Goal: Navigation & Orientation: Find specific page/section

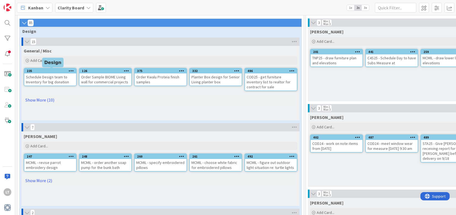
scroll to position [24, 0]
click at [41, 100] on link "Show More (10)" at bounding box center [161, 100] width 274 height 9
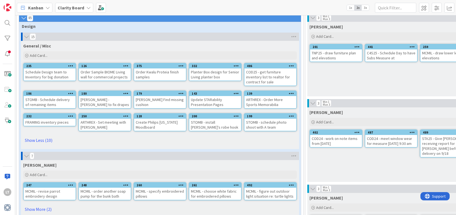
scroll to position [28, 0]
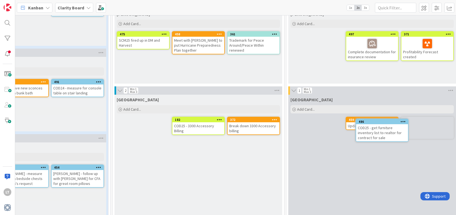
drag, startPoint x: 260, startPoint y: 74, endPoint x: 272, endPoint y: 77, distance: 12.5
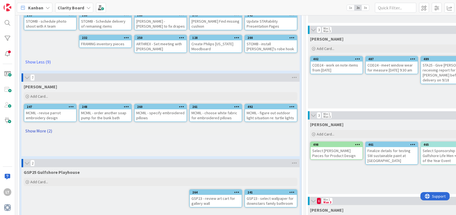
scroll to position [106, 0]
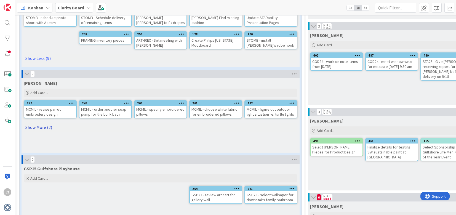
click at [40, 128] on link "Show More (2)" at bounding box center [161, 127] width 274 height 9
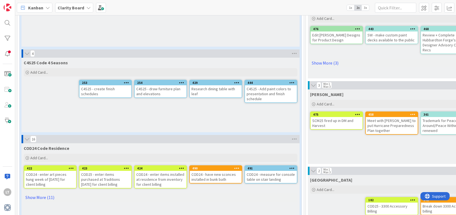
scroll to position [303, 0]
click at [63, 169] on div "422" at bounding box center [51, 168] width 49 height 4
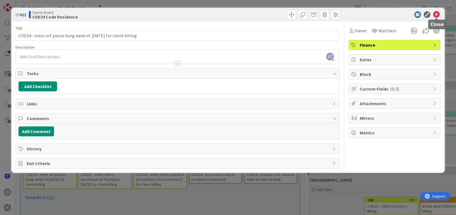
click at [436, 15] on icon at bounding box center [436, 14] width 7 height 7
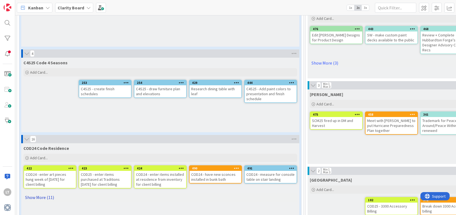
click at [40, 198] on link "Show More (11)" at bounding box center [160, 197] width 274 height 9
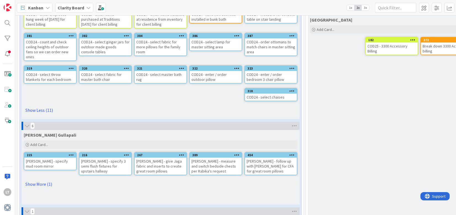
scroll to position [466, 0]
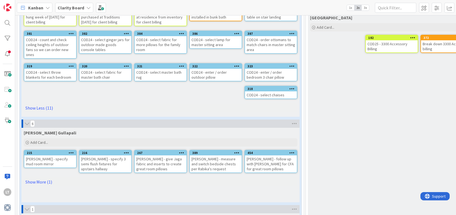
click at [34, 184] on link "Show More (1)" at bounding box center [161, 182] width 274 height 9
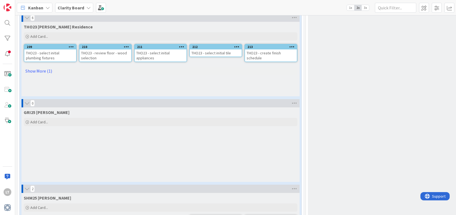
scroll to position [1182, 0]
click at [39, 70] on link "Show More (1)" at bounding box center [161, 70] width 274 height 9
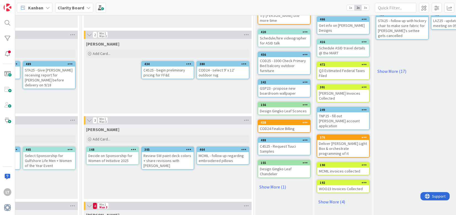
scroll to position [98, 398]
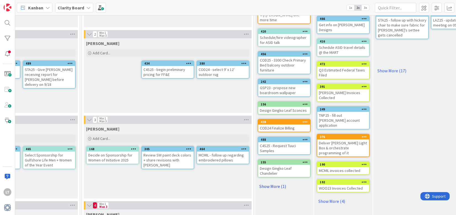
click at [283, 182] on link "Show More (1)" at bounding box center [284, 186] width 53 height 9
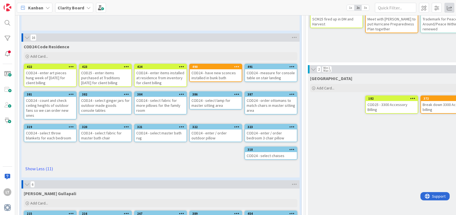
scroll to position [404, 0]
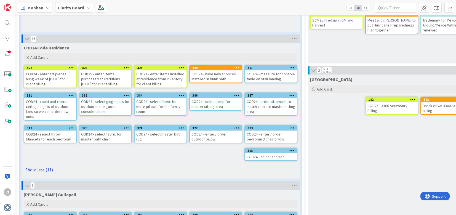
click at [43, 169] on link "Show Less (11)" at bounding box center [161, 169] width 274 height 9
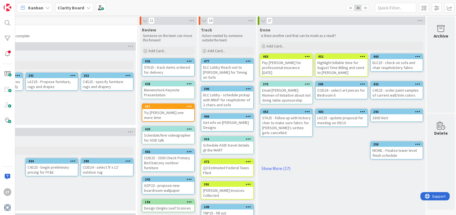
scroll to position [0, 514]
click at [282, 164] on link "Show More (17)" at bounding box center [341, 168] width 163 height 9
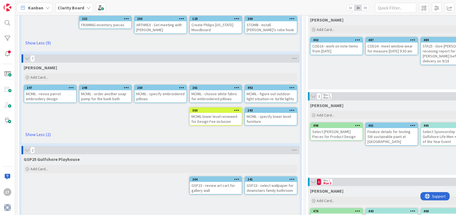
scroll to position [121, 0]
